Goal: Check status: Check status

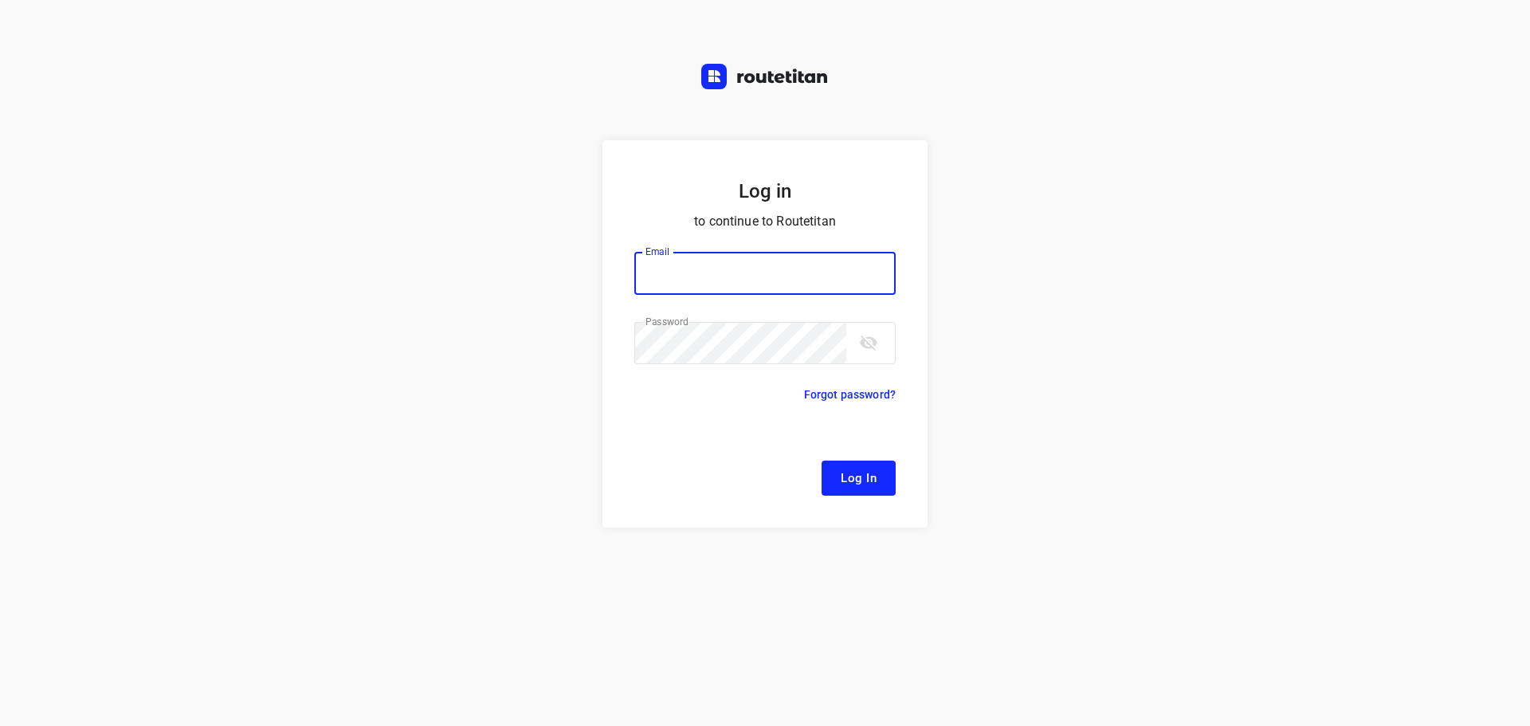
type input "[EMAIL_ADDRESS][DOMAIN_NAME]"
click at [855, 479] on span "Log In" at bounding box center [859, 478] width 36 height 21
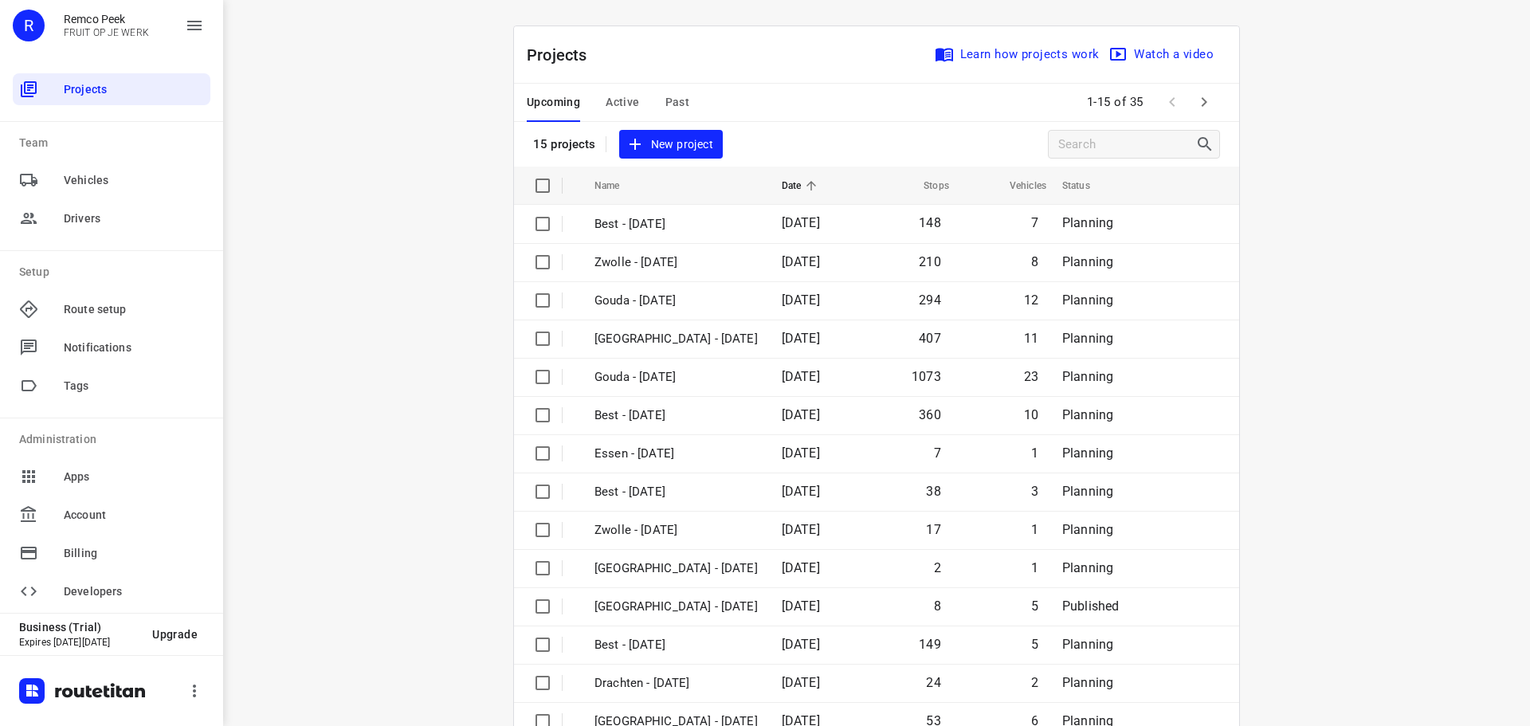
click at [674, 108] on span "Past" at bounding box center [677, 102] width 25 height 20
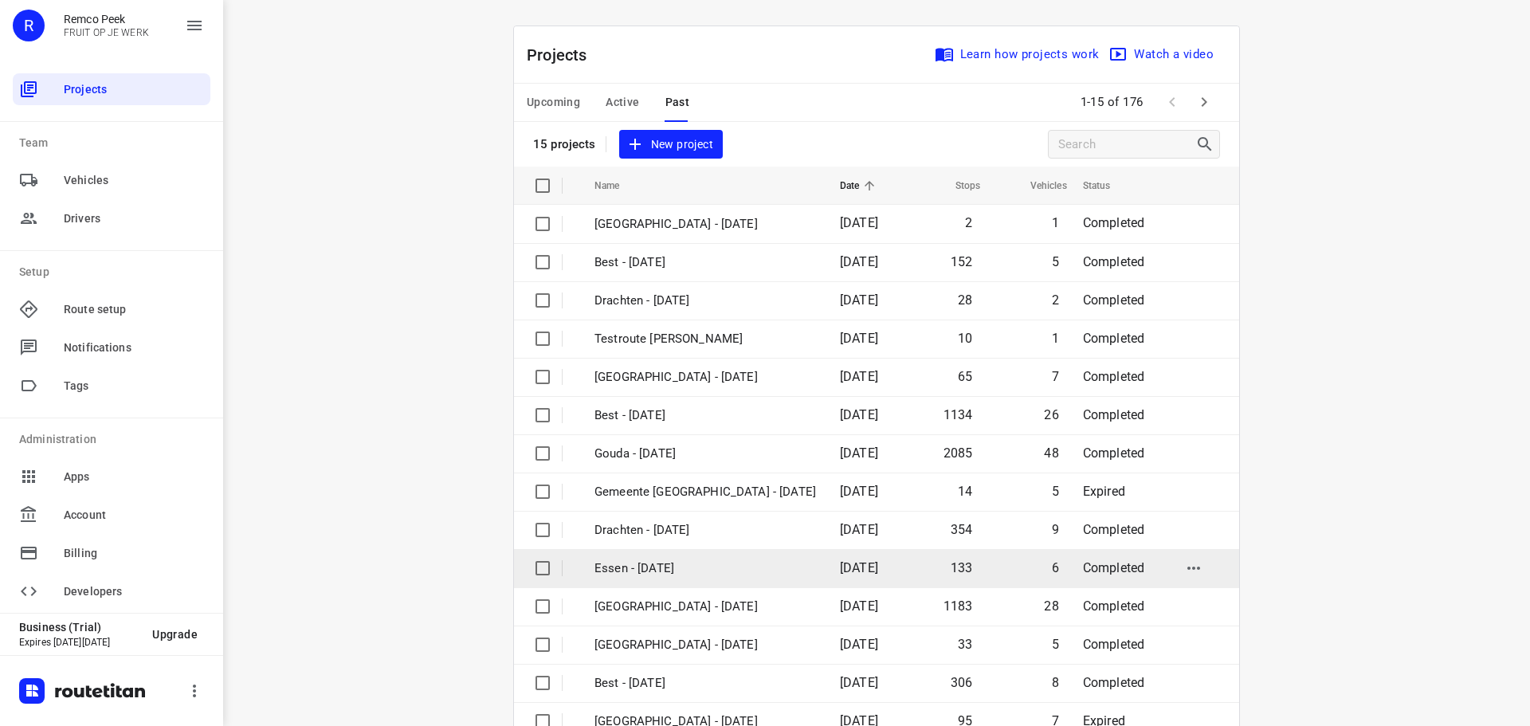
click at [680, 576] on p "Essen - [DATE]" at bounding box center [704, 568] width 221 height 18
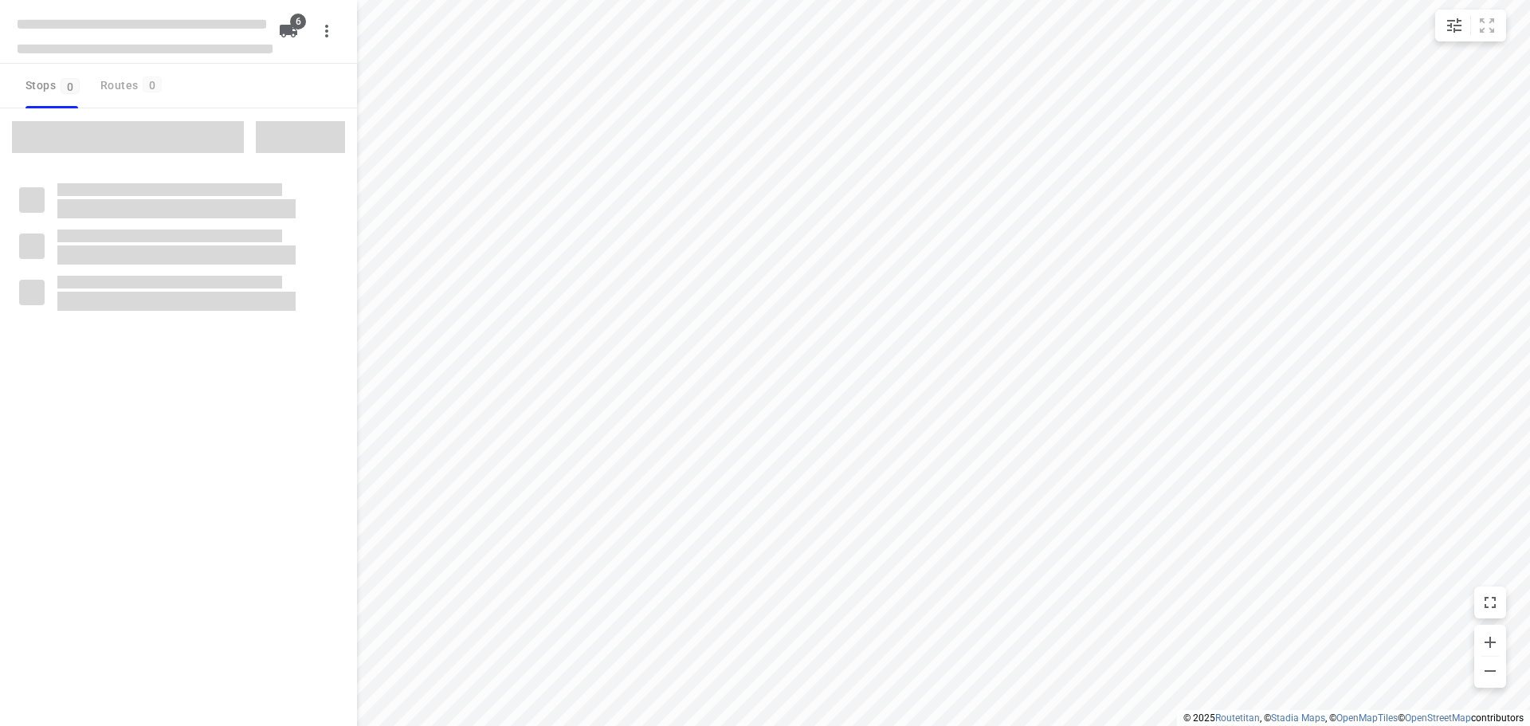
checkbox input "true"
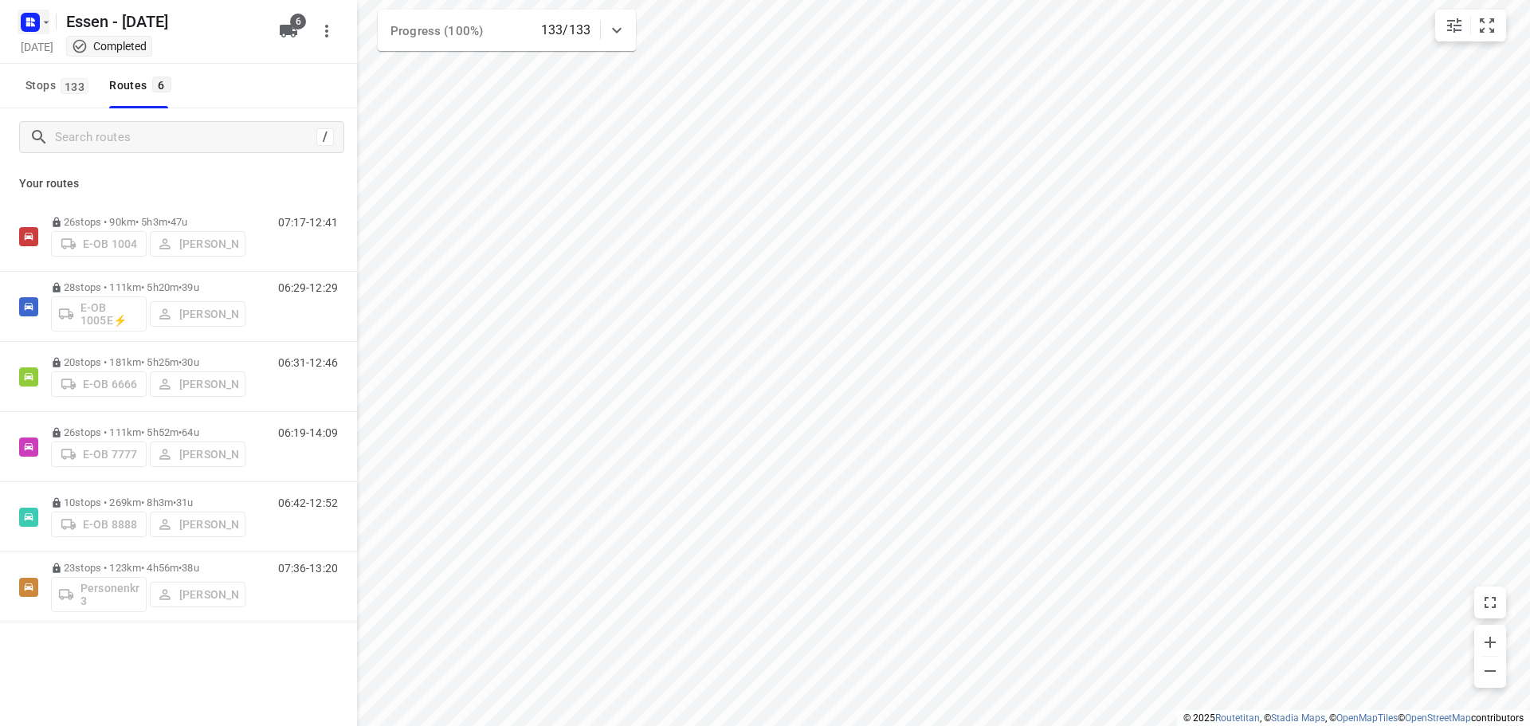
click at [50, 19] on icon "button" at bounding box center [46, 22] width 13 height 13
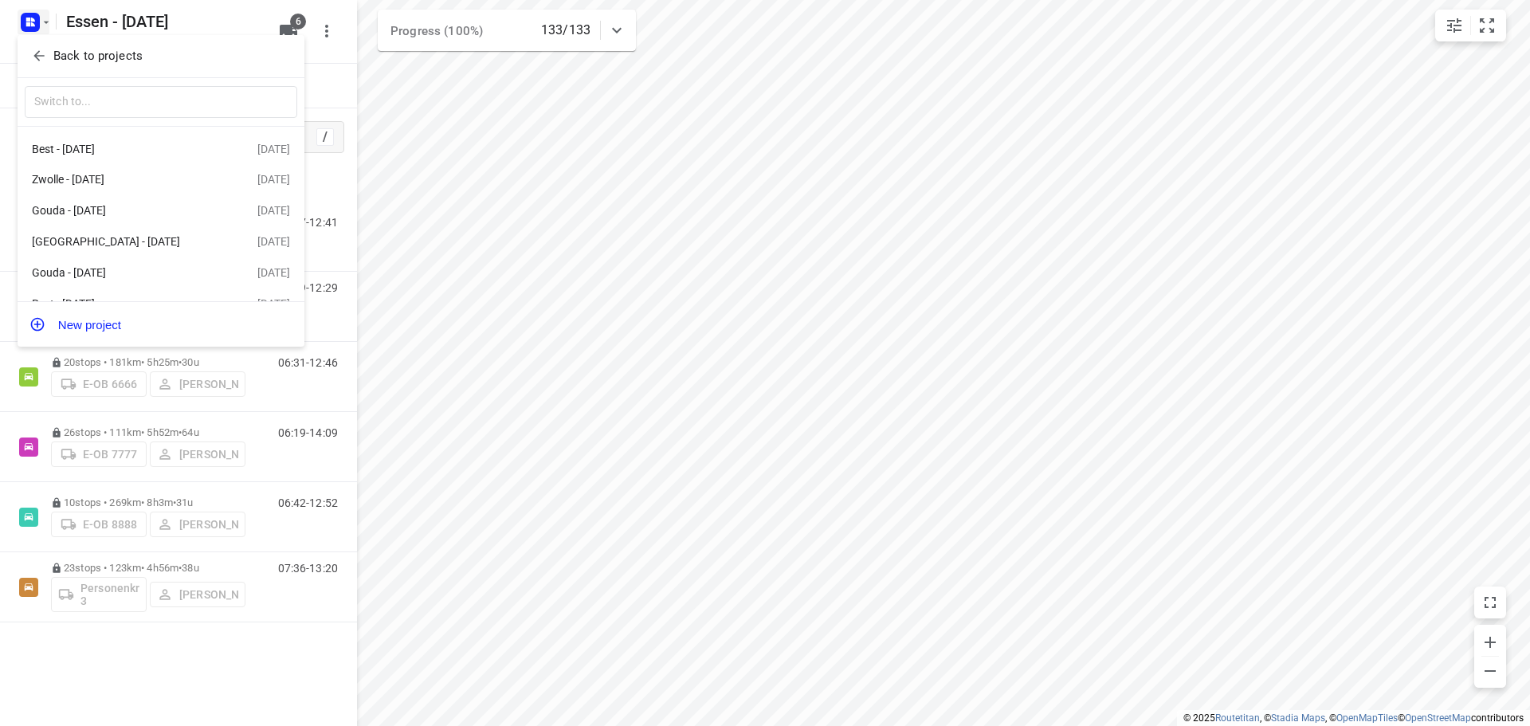
click at [108, 51] on p "Back to projects" at bounding box center [97, 56] width 89 height 18
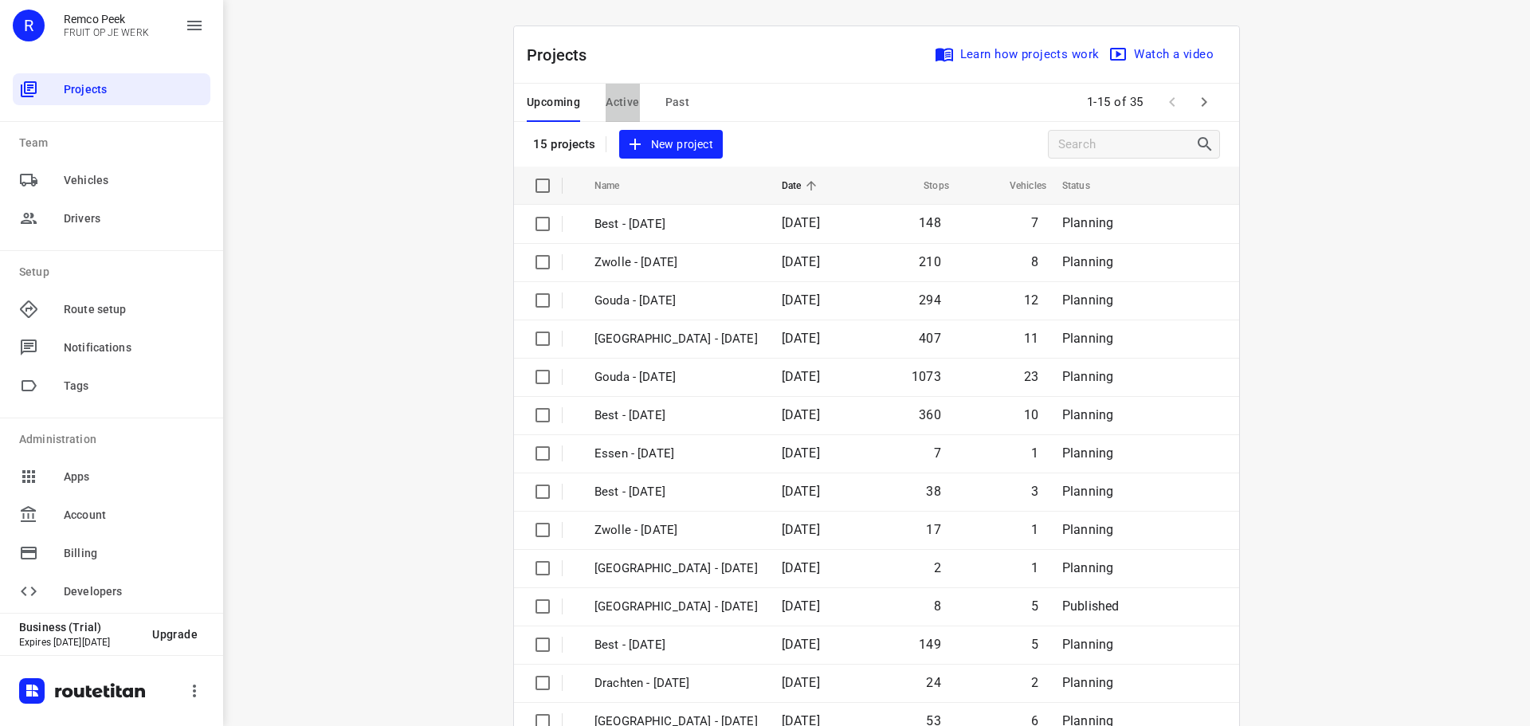
click at [607, 100] on span "Active" at bounding box center [622, 102] width 33 height 20
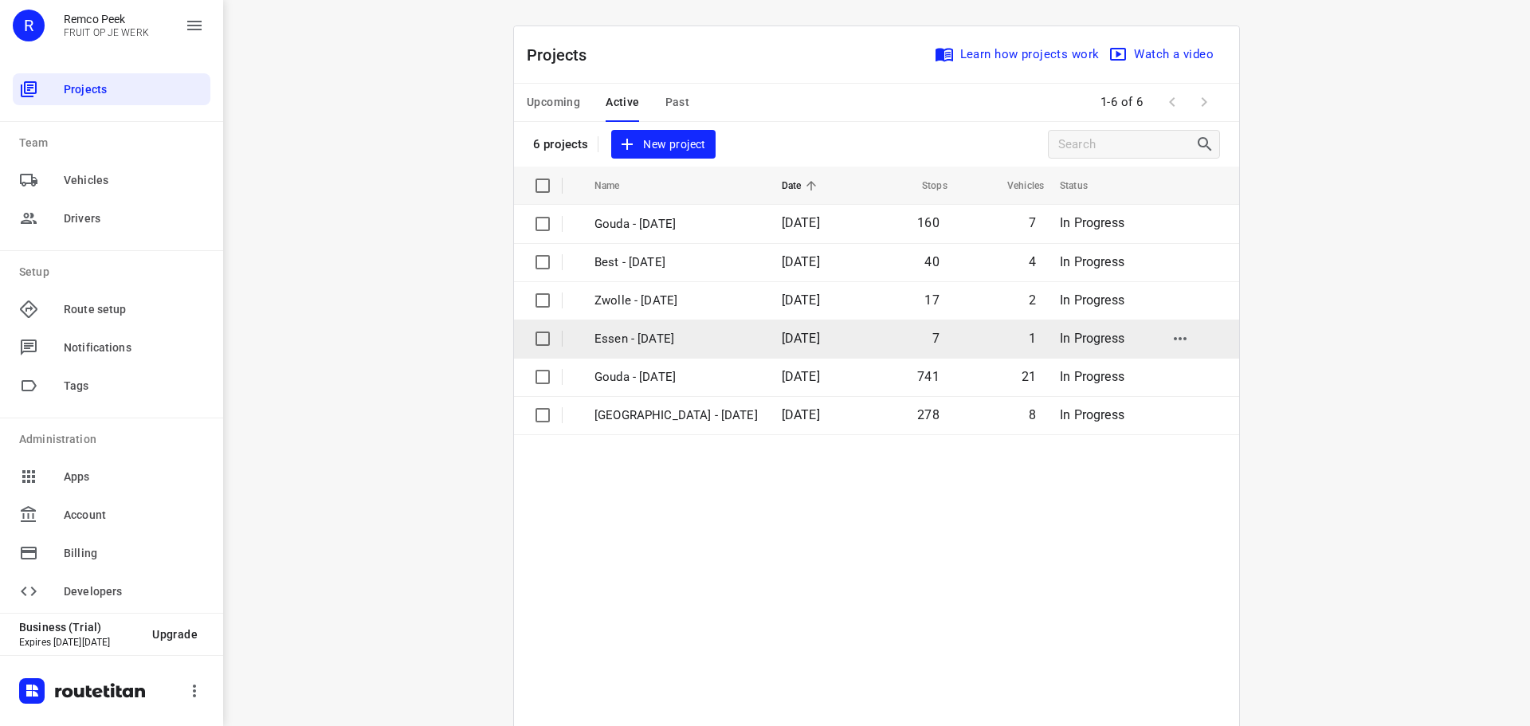
click at [649, 333] on p "Essen - [DATE]" at bounding box center [675, 339] width 163 height 18
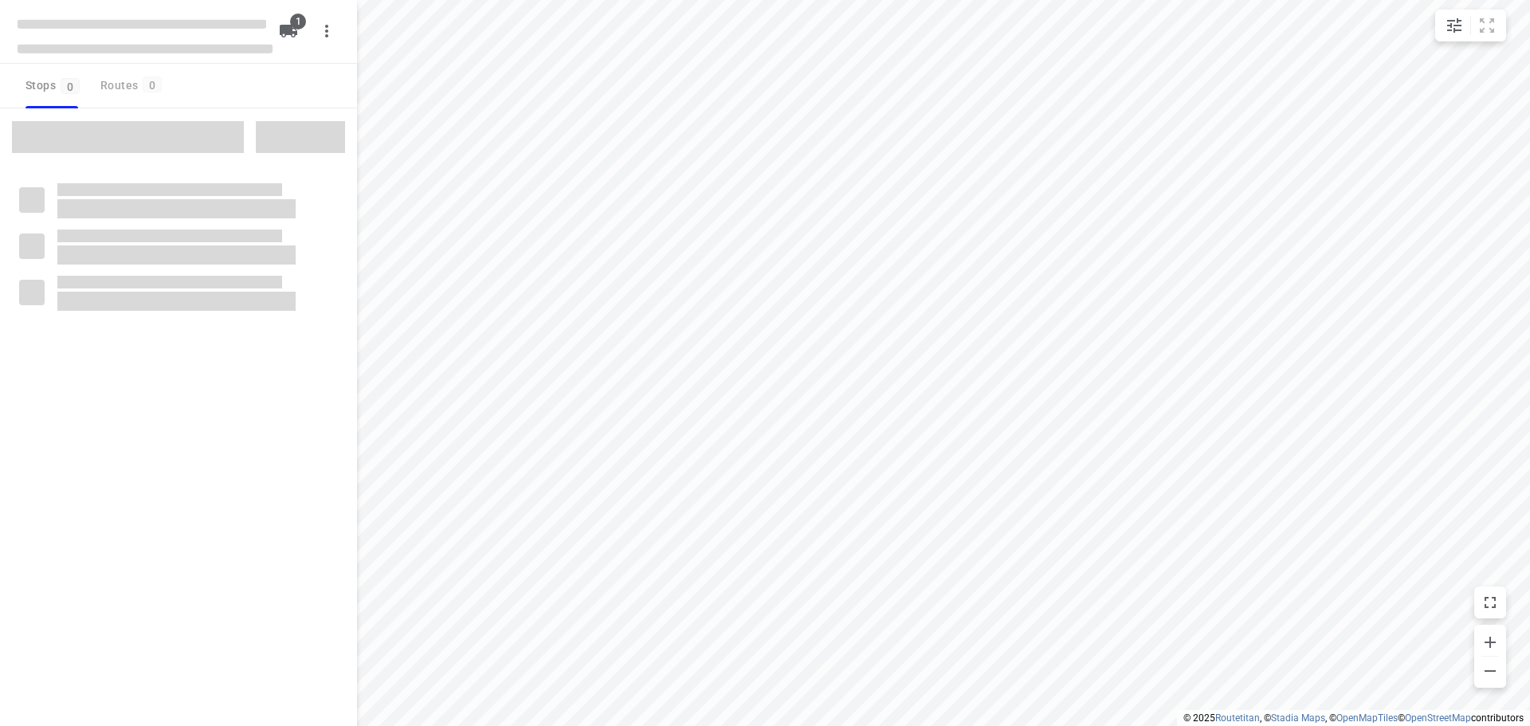
checkbox input "true"
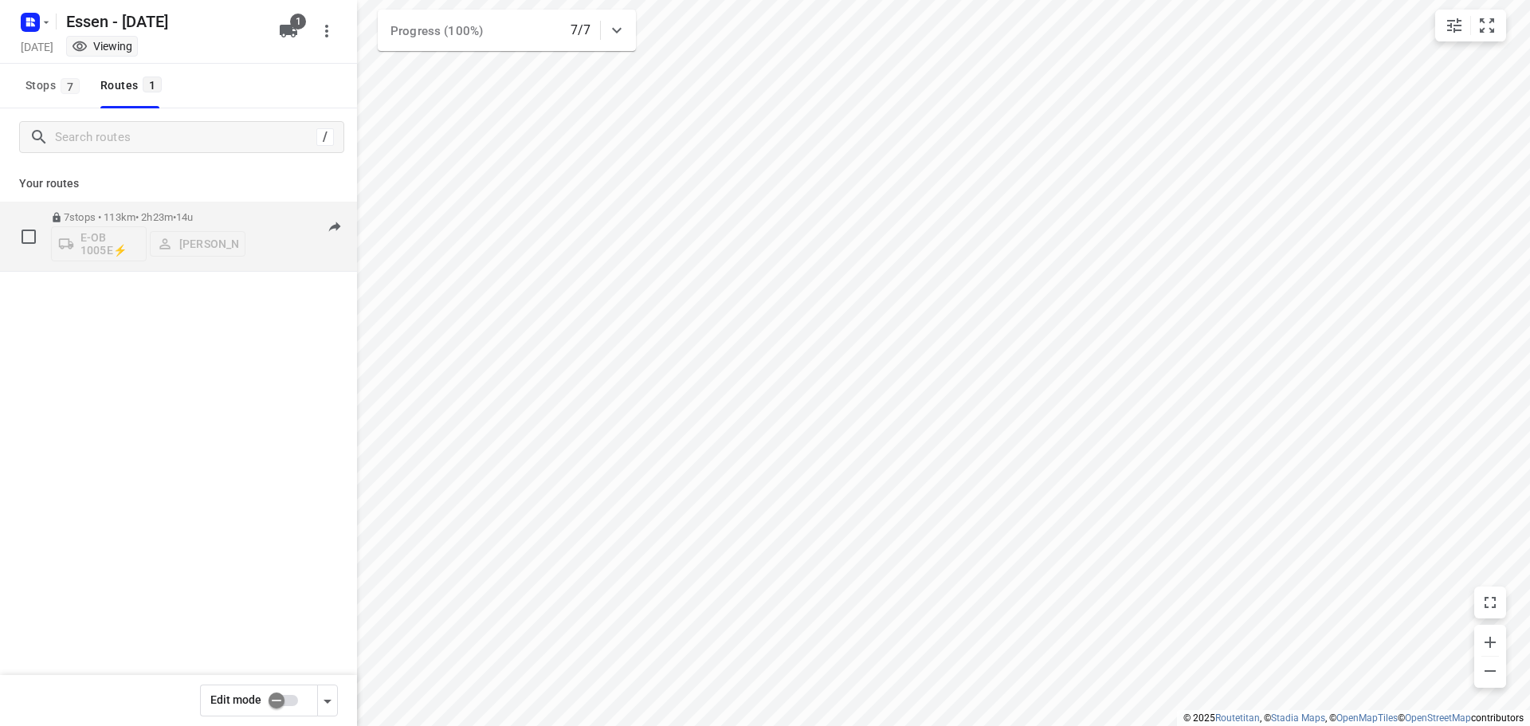
click at [137, 218] on p "7 stops • 113km • 2h23m • 14u" at bounding box center [148, 217] width 194 height 12
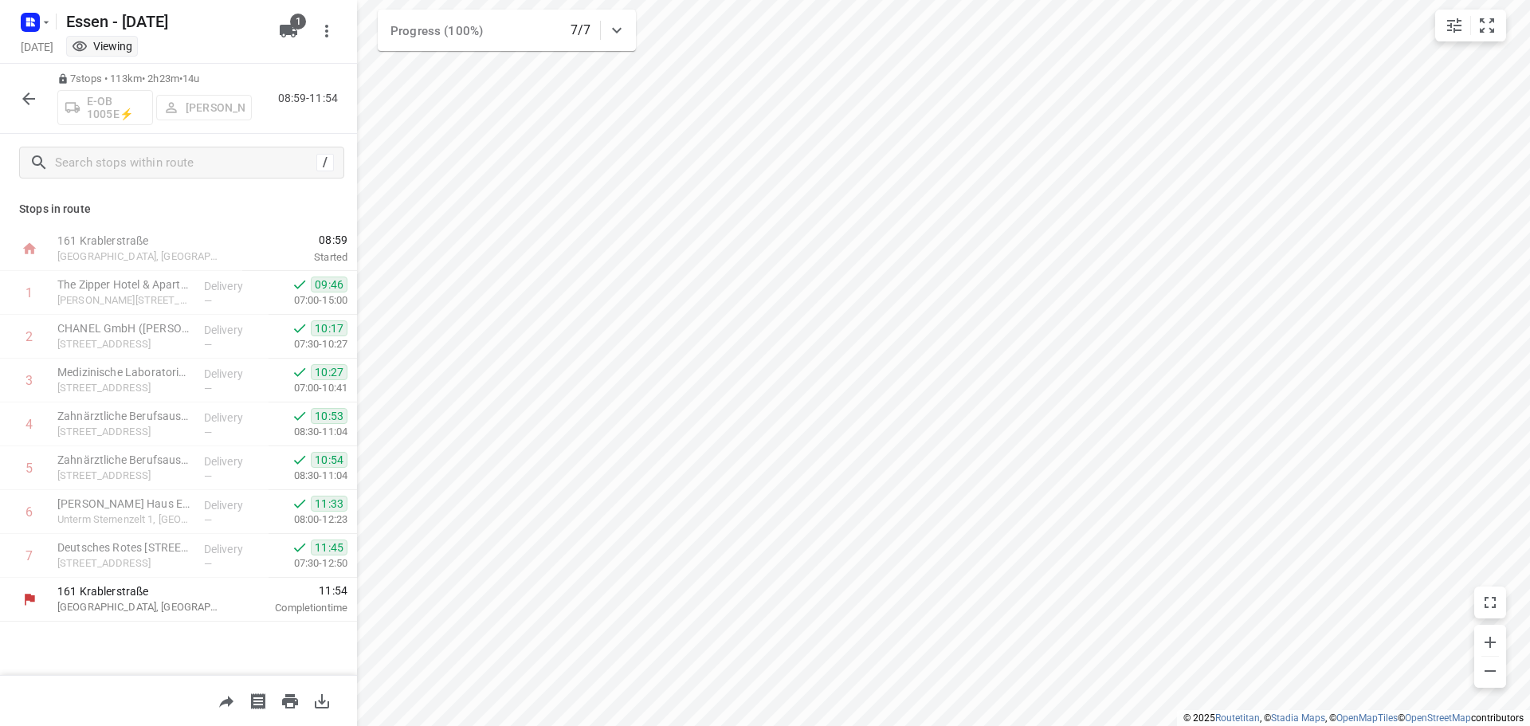
click at [38, 100] on button "button" at bounding box center [29, 99] width 32 height 32
